Goal: Transaction & Acquisition: Purchase product/service

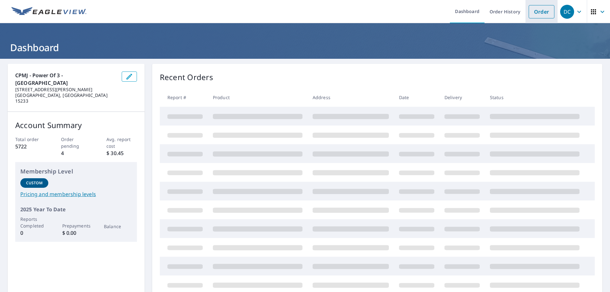
click at [529, 15] on link "Order" at bounding box center [542, 11] width 26 height 13
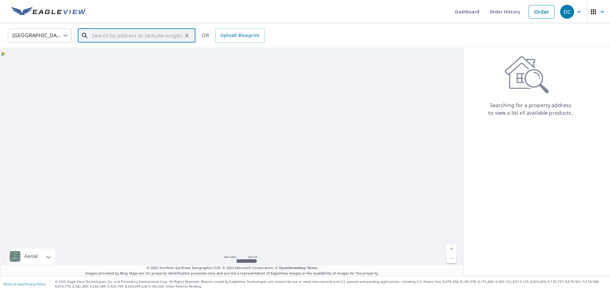
click at [167, 36] on input "text" at bounding box center [137, 36] width 91 height 18
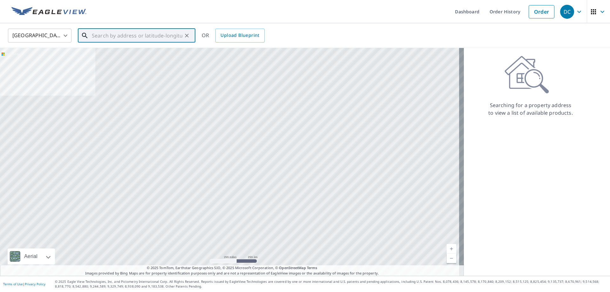
paste input "8 Carleton Dr"
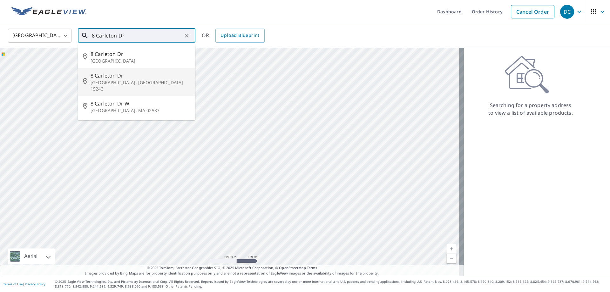
click at [146, 79] on p "[GEOGRAPHIC_DATA], [GEOGRAPHIC_DATA] 15243" at bounding box center [141, 85] width 100 height 13
type input "[STREET_ADDRESS][PERSON_NAME]"
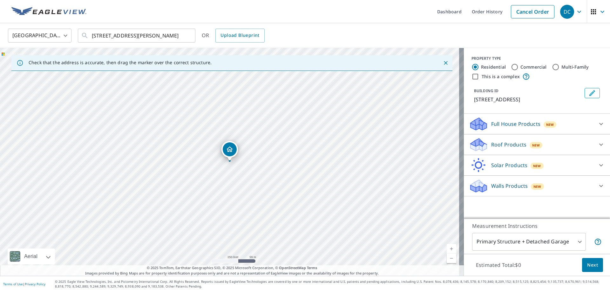
click at [516, 145] on p "Roof Products" at bounding box center [508, 145] width 35 height 8
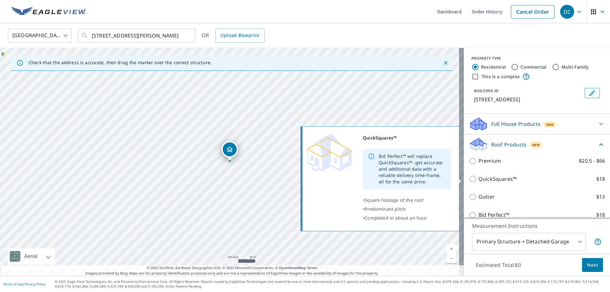
click at [496, 178] on p "QuickSquares™" at bounding box center [498, 179] width 38 height 8
click at [479, 178] on input "QuickSquares™ $18" at bounding box center [474, 179] width 10 height 8
checkbox input "true"
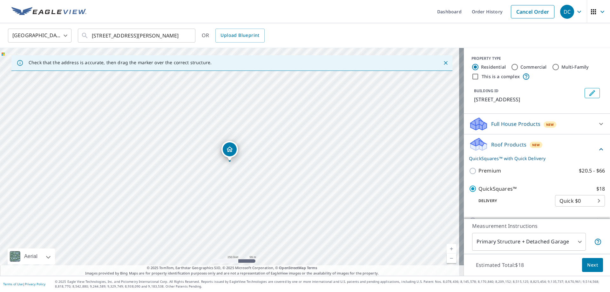
click at [587, 268] on span "Next" at bounding box center [592, 265] width 11 height 8
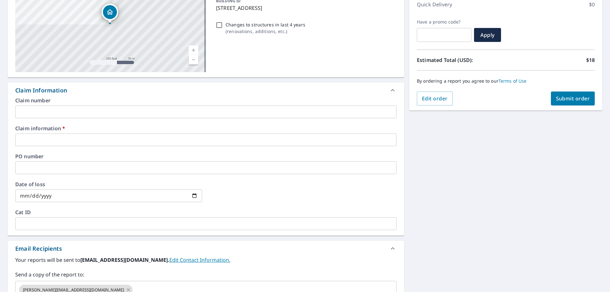
scroll to position [95, 0]
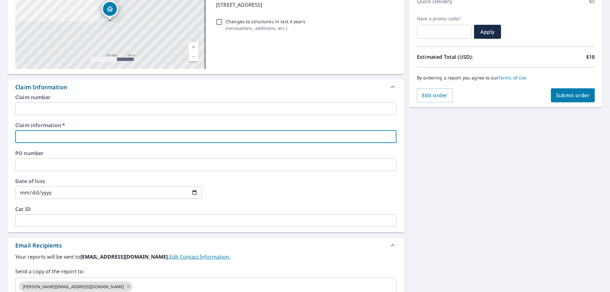
click at [39, 137] on input "text" at bounding box center [205, 136] width 381 height 13
type input "new look"
checkbox input "true"
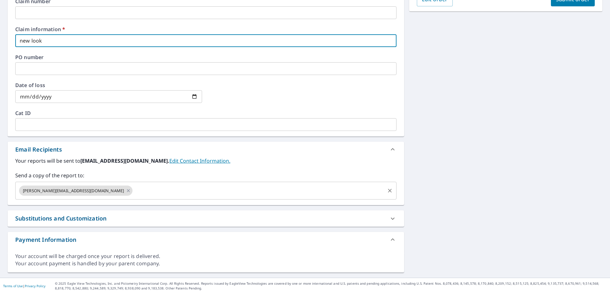
scroll to position [193, 0]
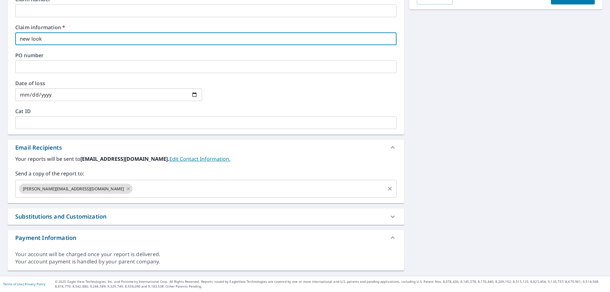
click at [133, 191] on input "text" at bounding box center [258, 189] width 251 height 12
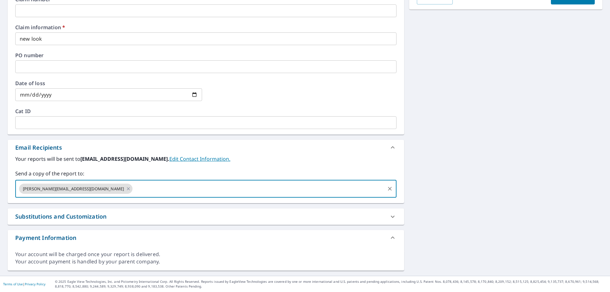
paste input "[EMAIL_ADDRESS][DOMAIN_NAME]"
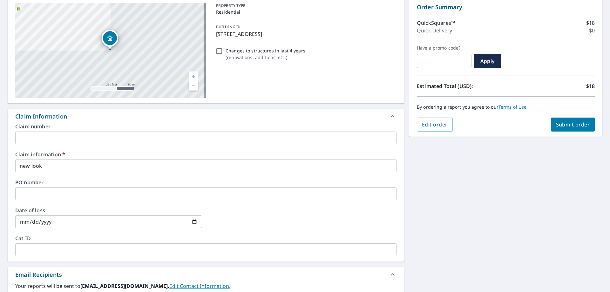
type input "[EMAIL_ADDRESS][DOMAIN_NAME]"
click at [573, 122] on span "Submit order" at bounding box center [573, 124] width 34 height 7
checkbox input "true"
